Goal: Use online tool/utility: Utilize a website feature to perform a specific function

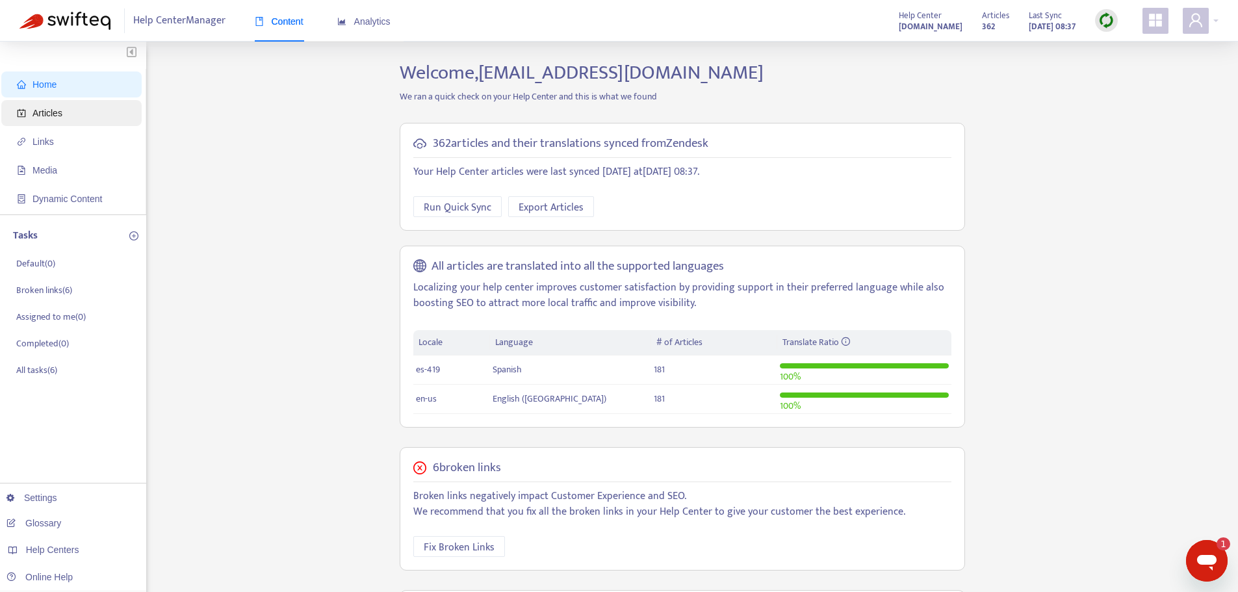
click at [77, 124] on span "Articles" at bounding box center [74, 113] width 114 height 26
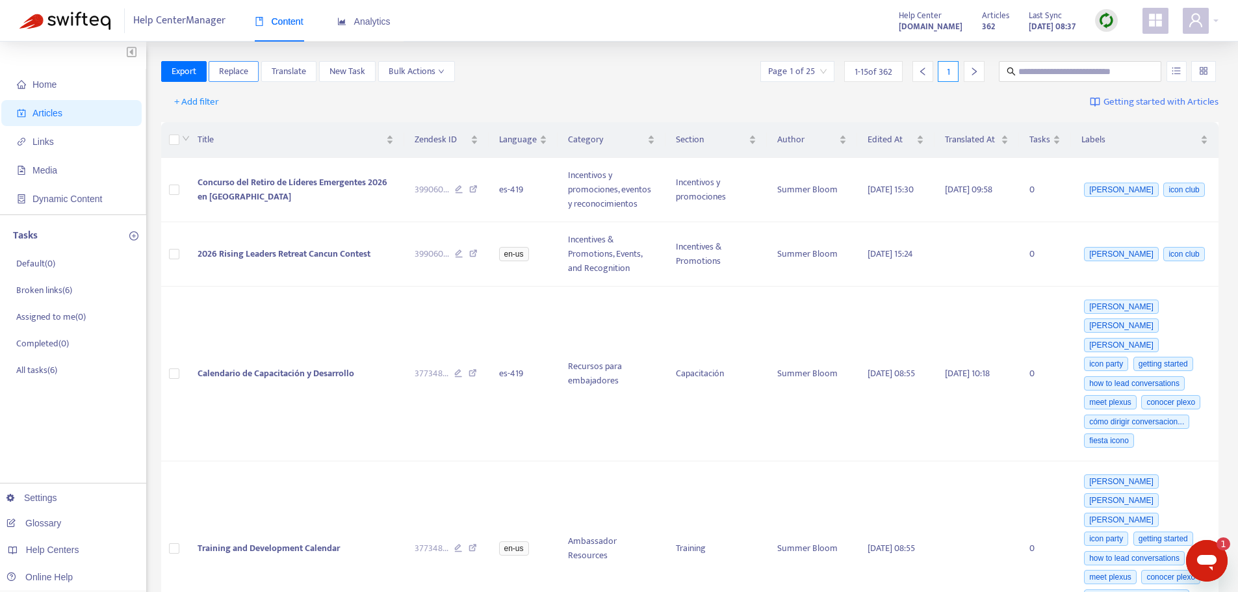
click at [235, 70] on span "Replace" at bounding box center [233, 71] width 29 height 14
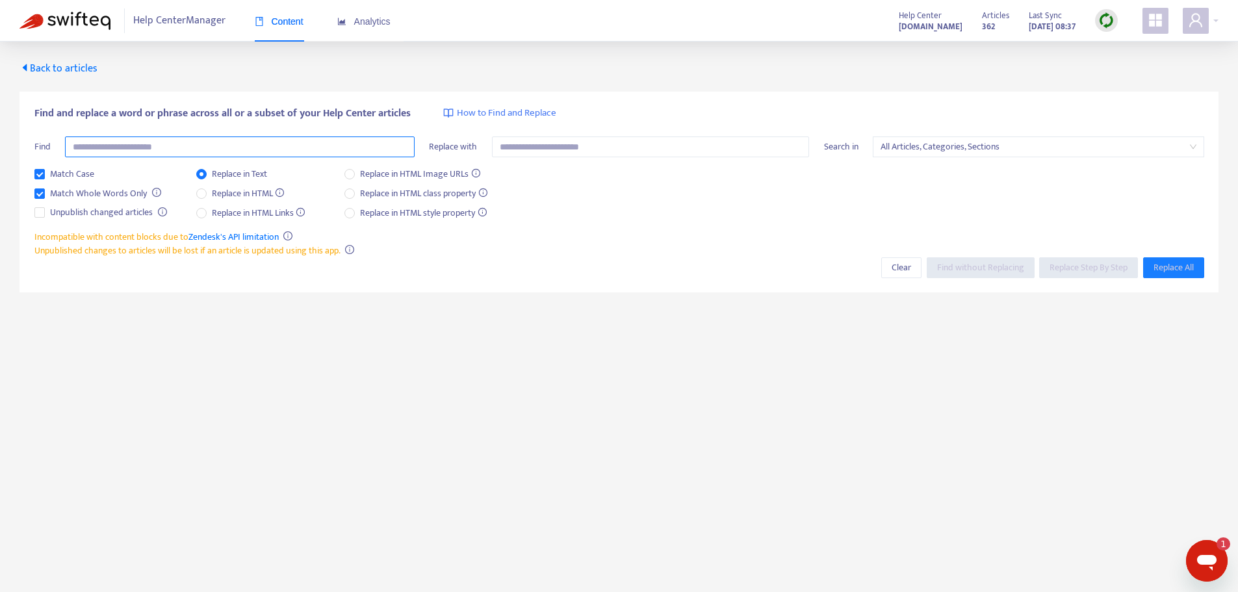
click at [138, 137] on input "text" at bounding box center [240, 147] width 350 height 21
type input "**********"
click at [92, 178] on span "Match Case" at bounding box center [72, 174] width 55 height 14
click at [991, 255] on div "Incompatible with content blocks due to Zendesk's API limitation Unpublished ch…" at bounding box center [619, 243] width 1170 height 27
click at [989, 262] on span "Find without Replacing" at bounding box center [980, 268] width 87 height 14
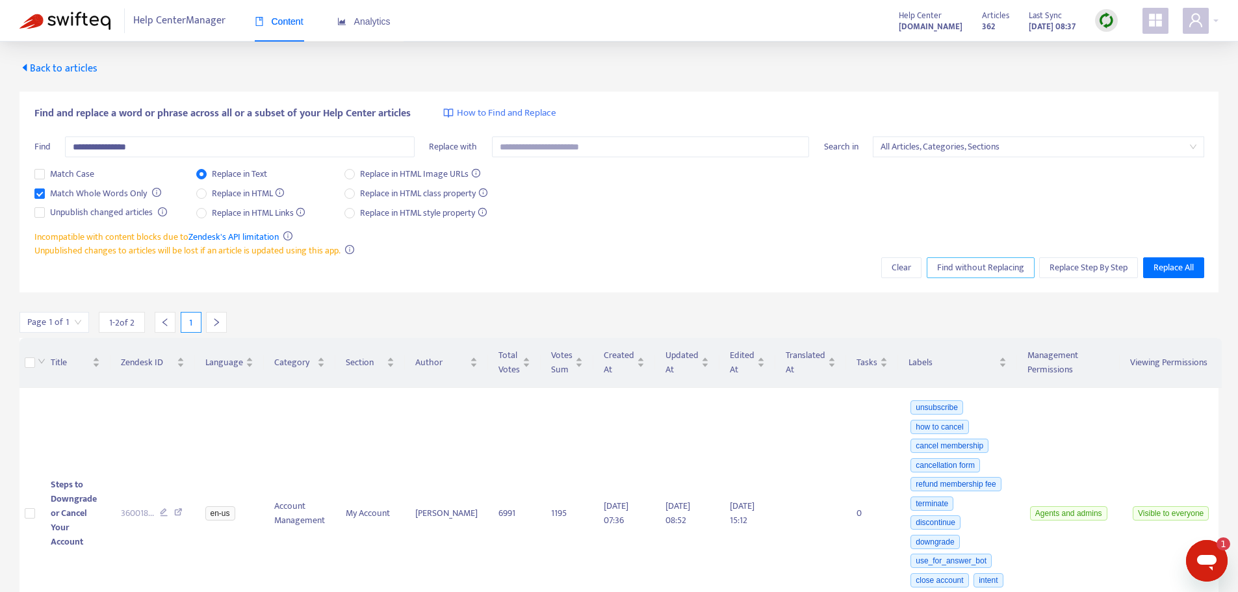
scroll to position [159, 0]
